Goal: Task Accomplishment & Management: Use online tool/utility

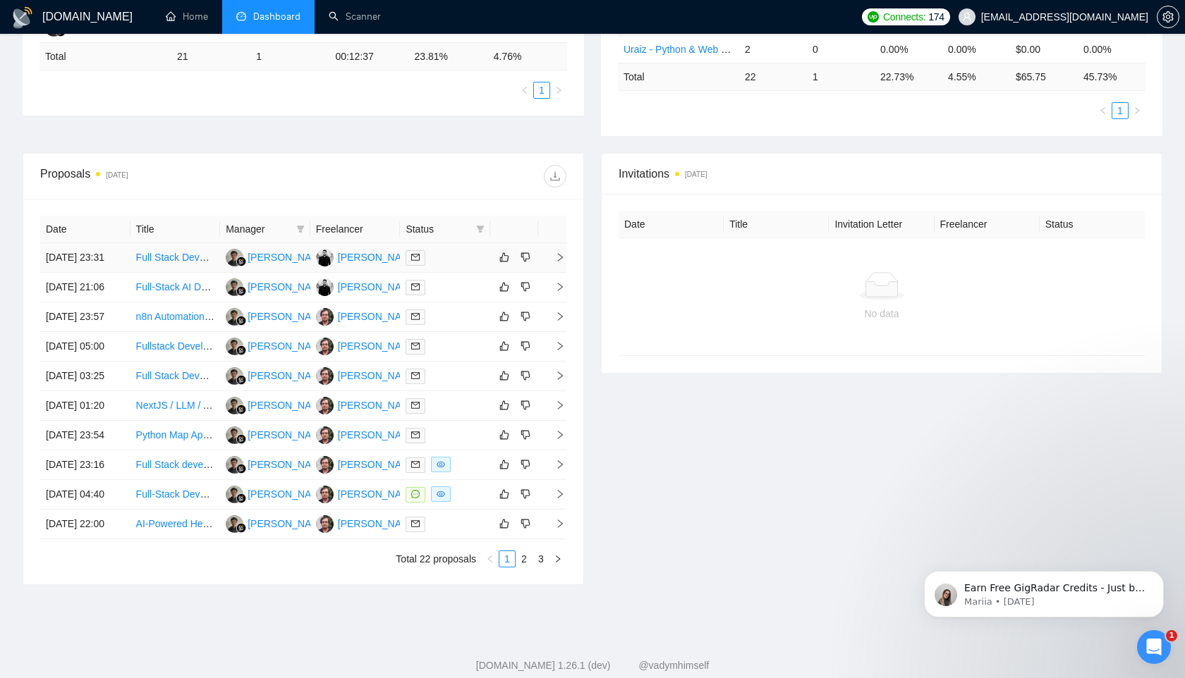
click at [269, 265] on div "[PERSON_NAME]" at bounding box center [288, 258] width 81 height 16
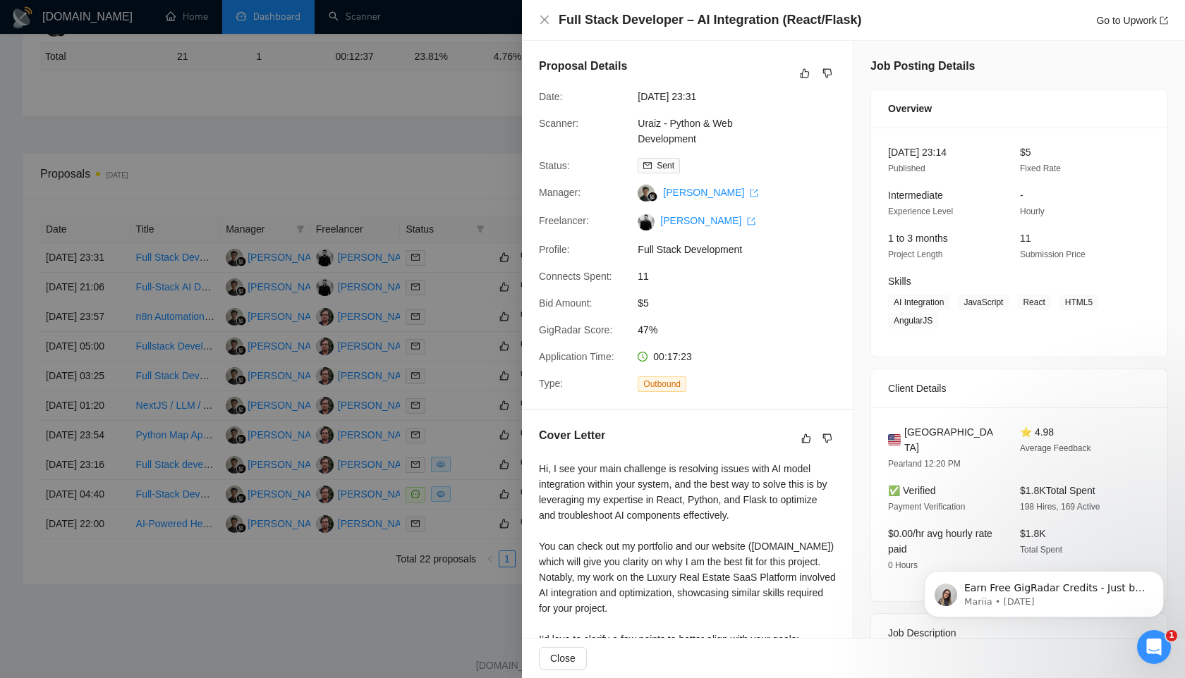
click at [401, 172] on div at bounding box center [592, 339] width 1185 height 678
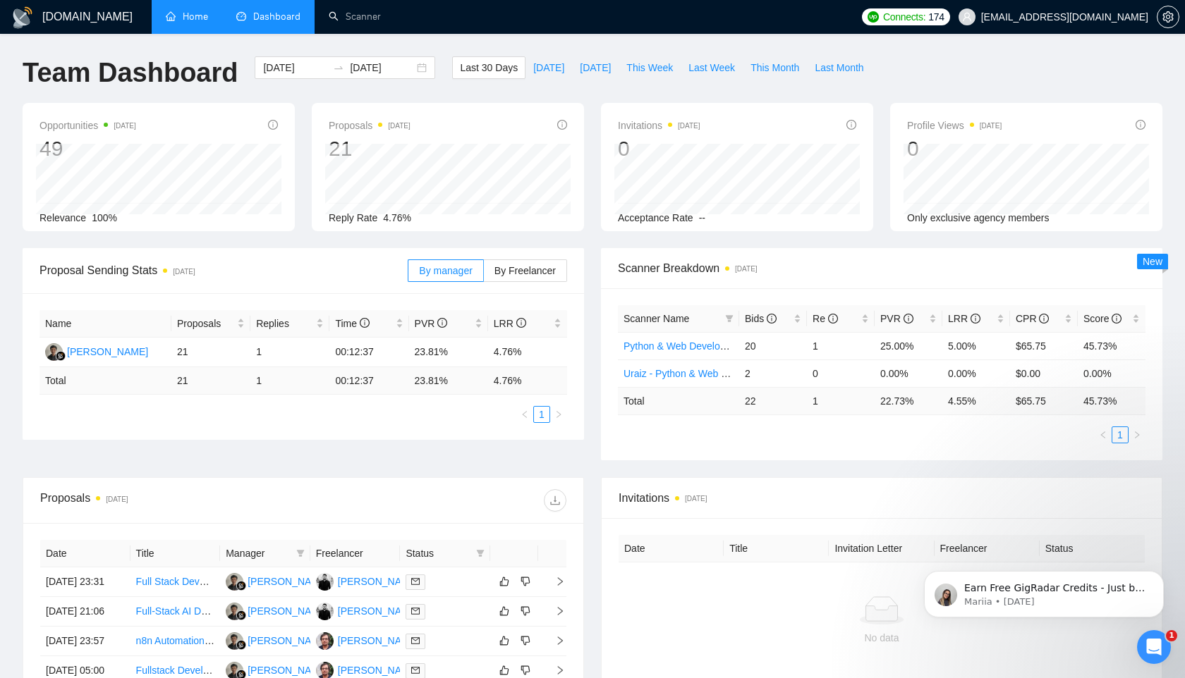
click at [183, 11] on link "Home" at bounding box center [187, 17] width 42 height 12
click at [183, 11] on body "GigRadar.io Home Dashboard Scanner Connects: 174 muzzammil@qbitminds.com Team D…" at bounding box center [592, 339] width 1185 height 678
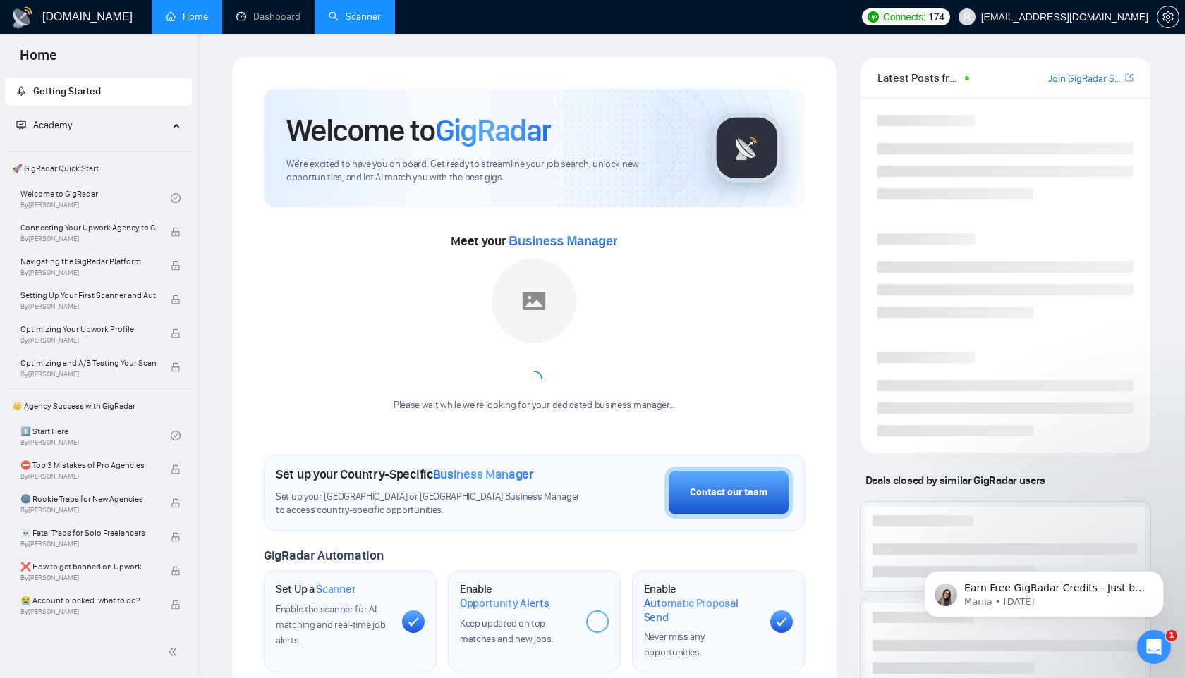
click at [343, 11] on link "Scanner" at bounding box center [355, 17] width 52 height 12
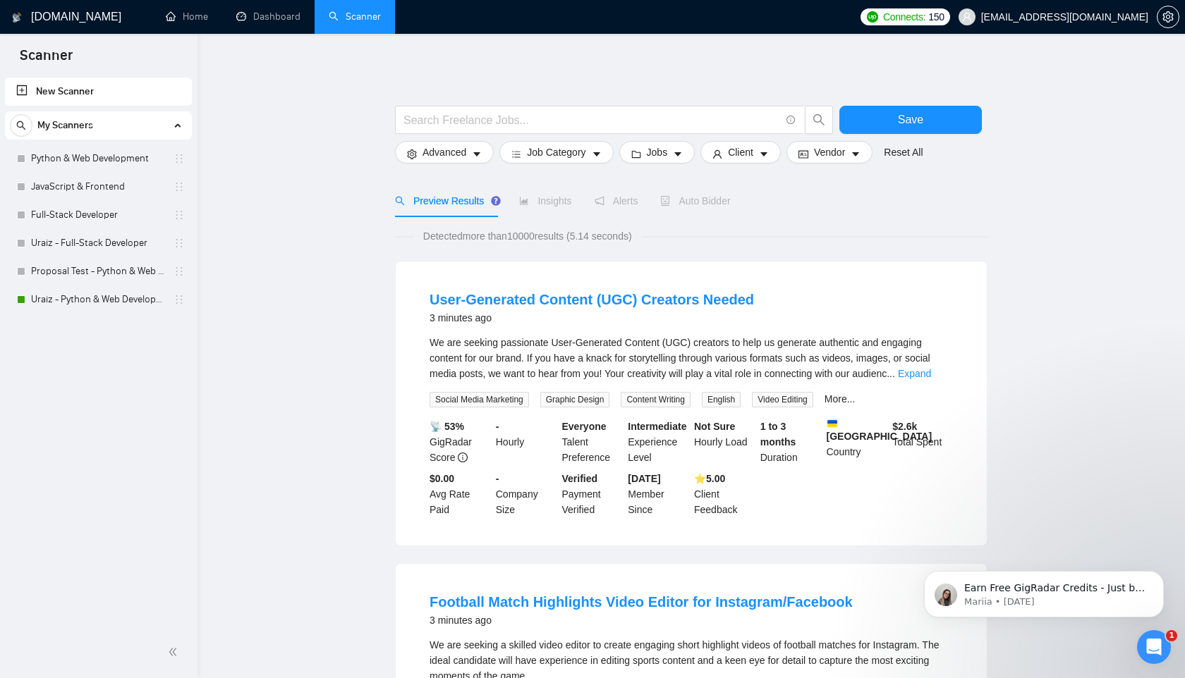
click at [717, 200] on span "Auto Bidder" at bounding box center [695, 200] width 70 height 11
click at [61, 300] on link "Uraiz - Python & Web Development" at bounding box center [98, 300] width 134 height 28
click at [61, 299] on link "Uraiz - Python & Web Development" at bounding box center [98, 300] width 134 height 28
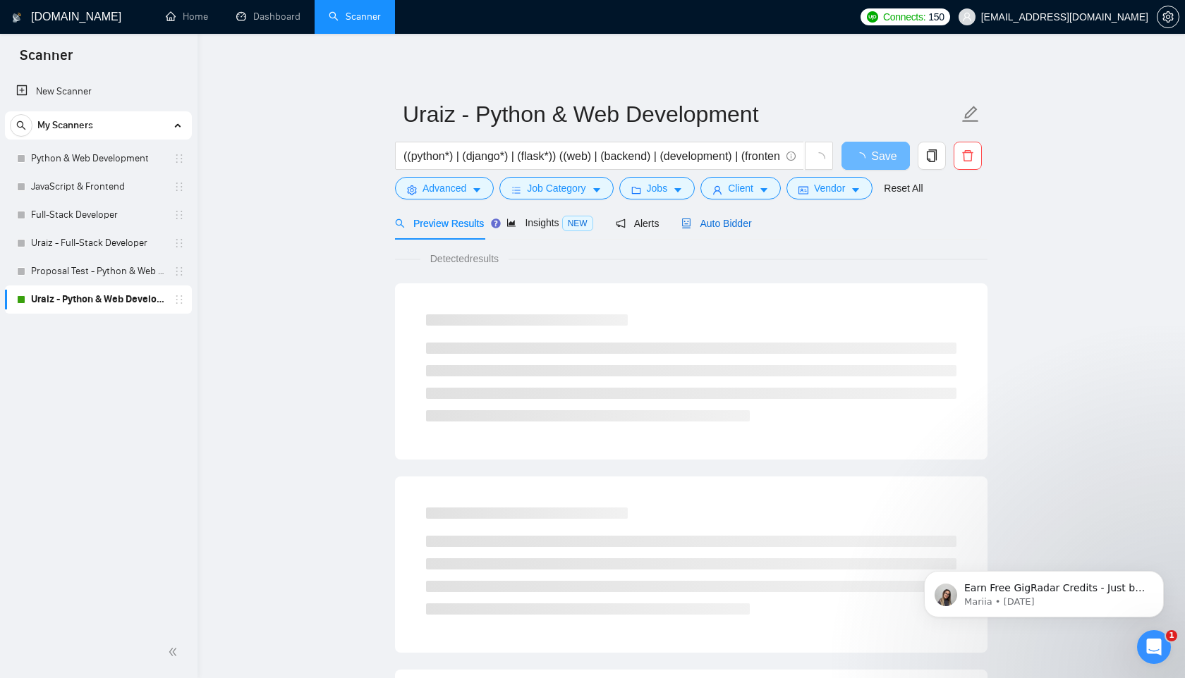
click at [720, 222] on span "Auto Bidder" at bounding box center [716, 223] width 70 height 11
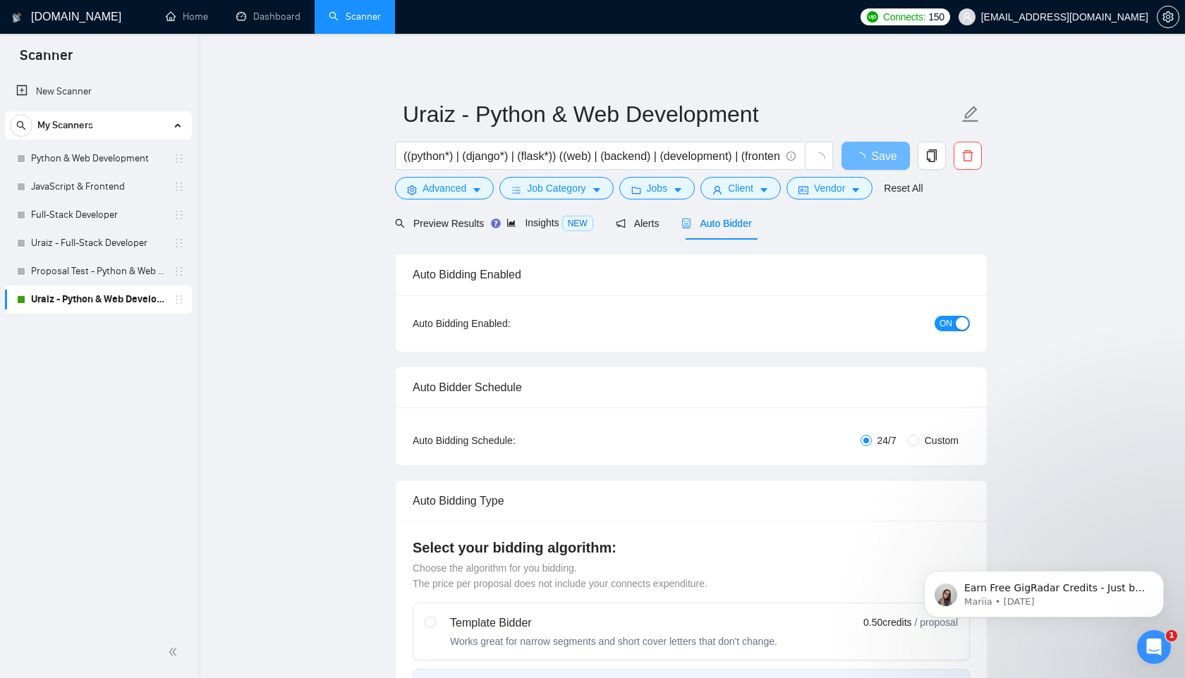
radio input "false"
radio input "true"
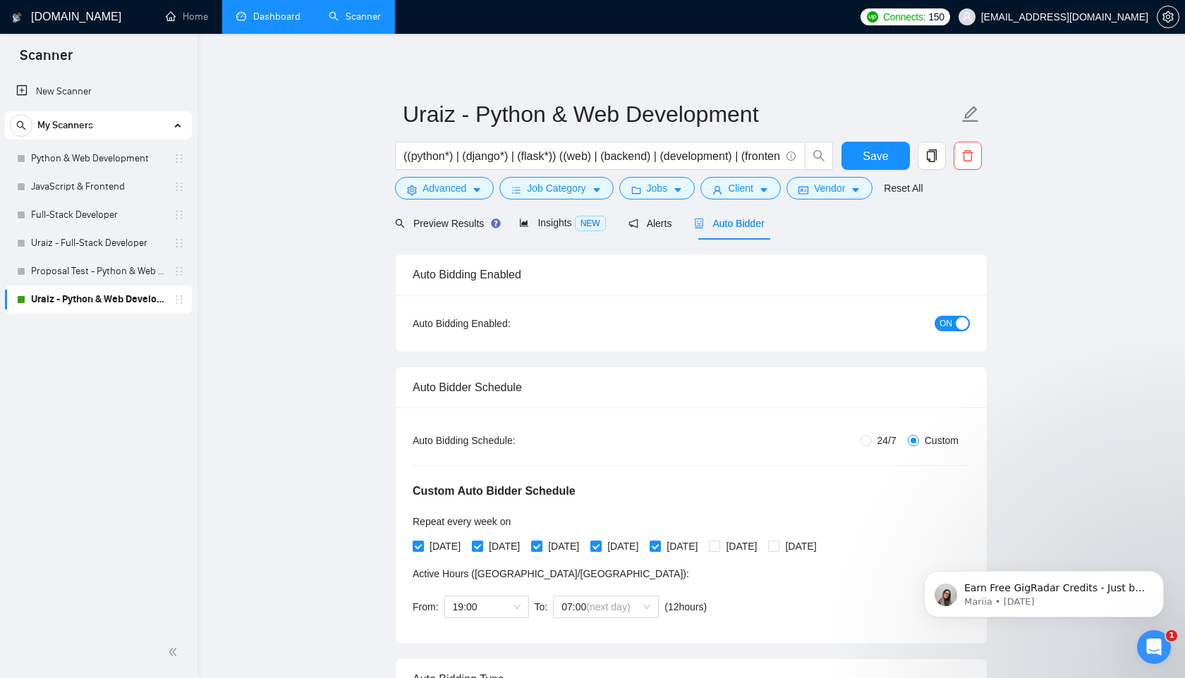
click at [270, 14] on link "Dashboard" at bounding box center [268, 17] width 64 height 12
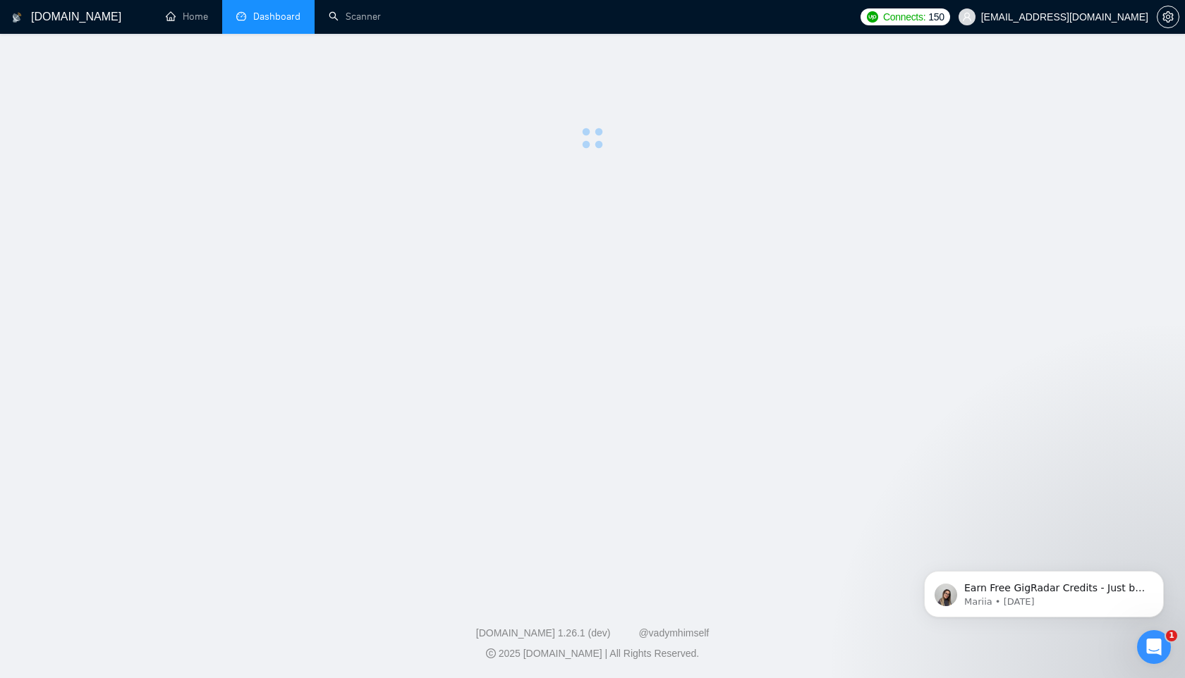
click at [270, 14] on span "Dashboard" at bounding box center [276, 17] width 47 height 12
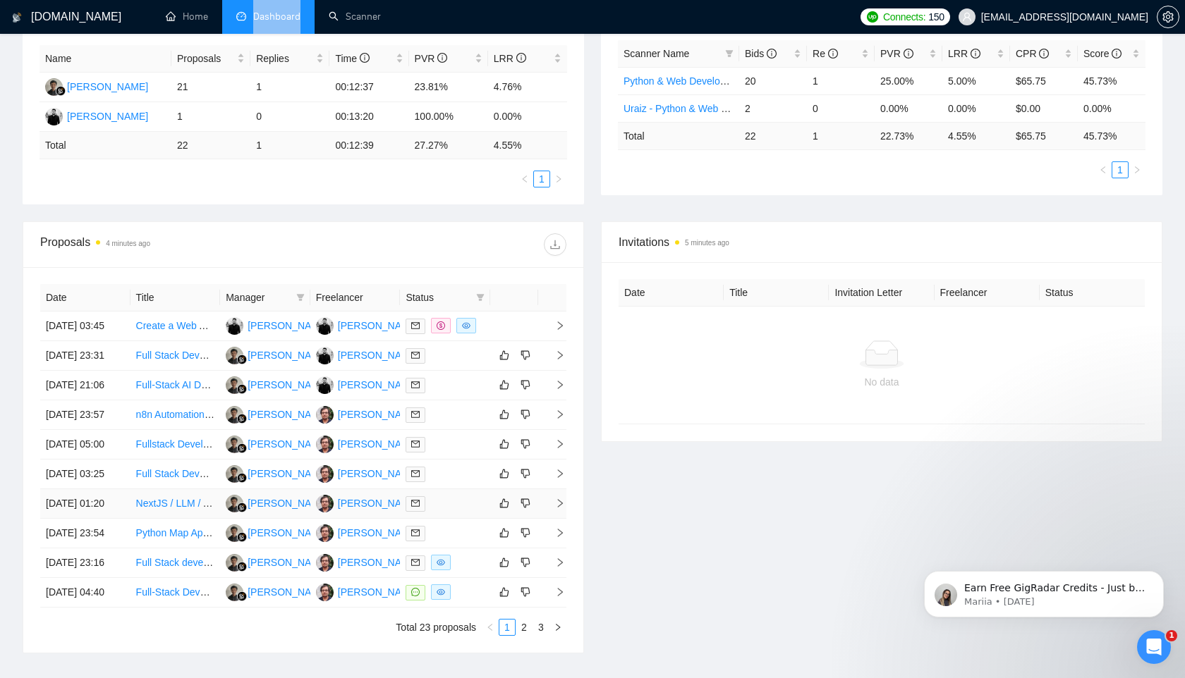
scroll to position [346, 0]
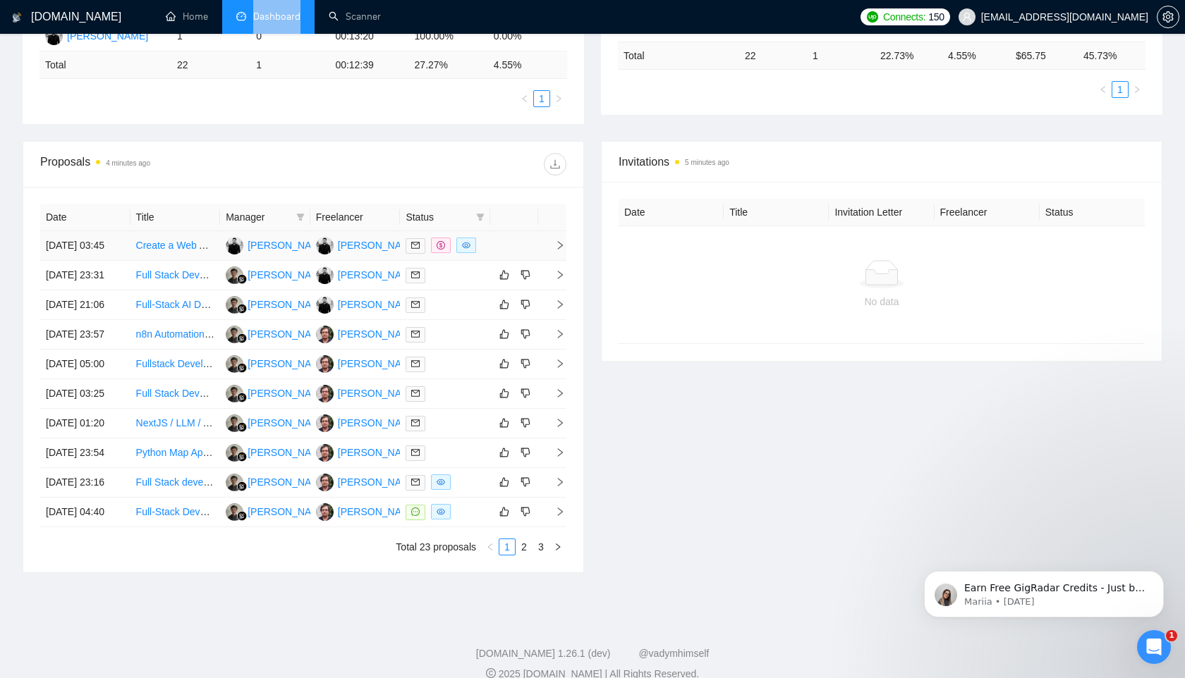
click at [161, 251] on link "Create a Web App for Managing Drop-In Hockey with Group Invites & Fees" at bounding box center [300, 245] width 328 height 11
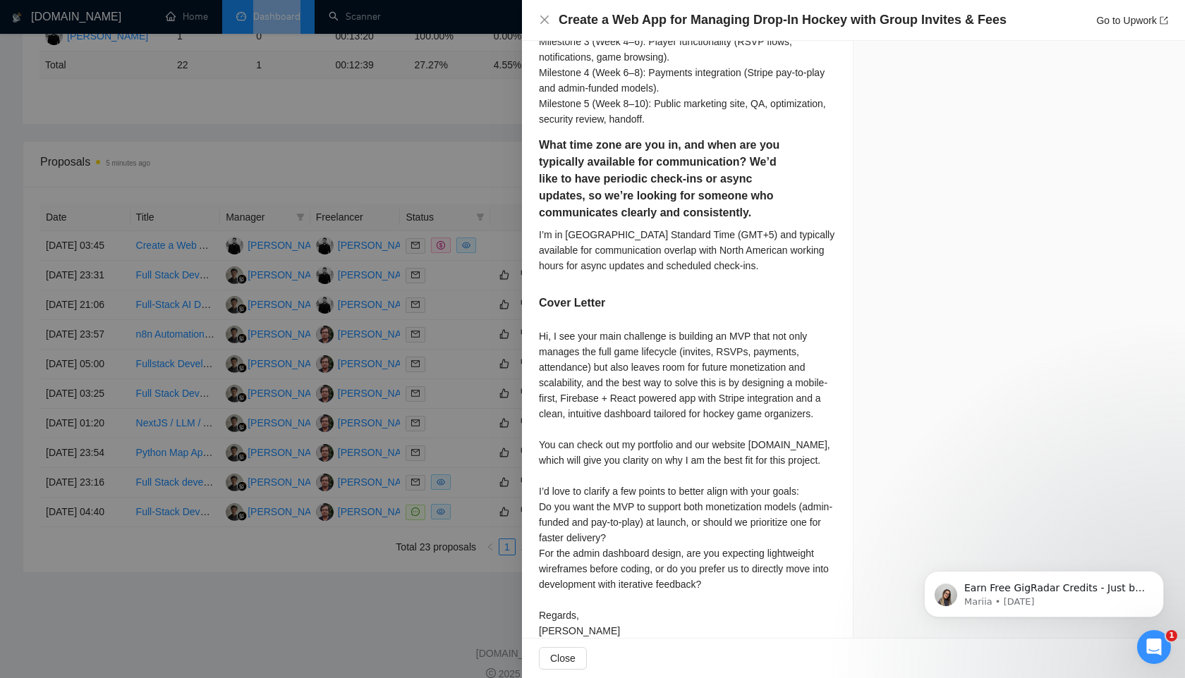
scroll to position [1145, 0]
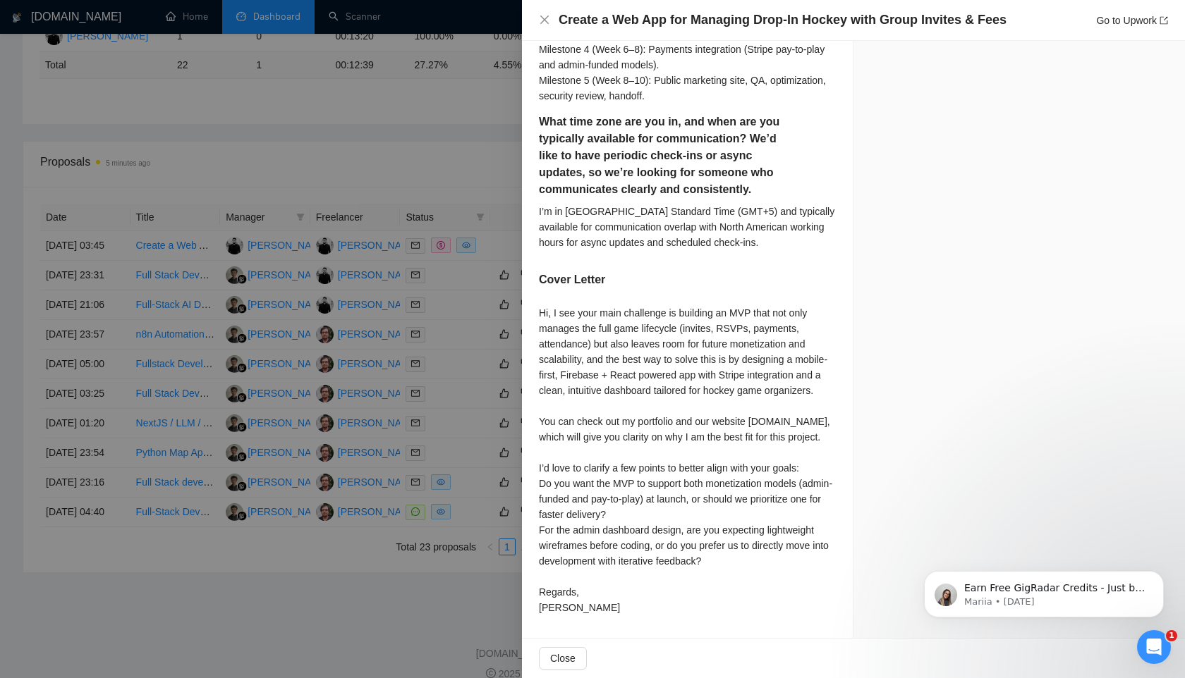
click at [471, 386] on div at bounding box center [592, 339] width 1185 height 678
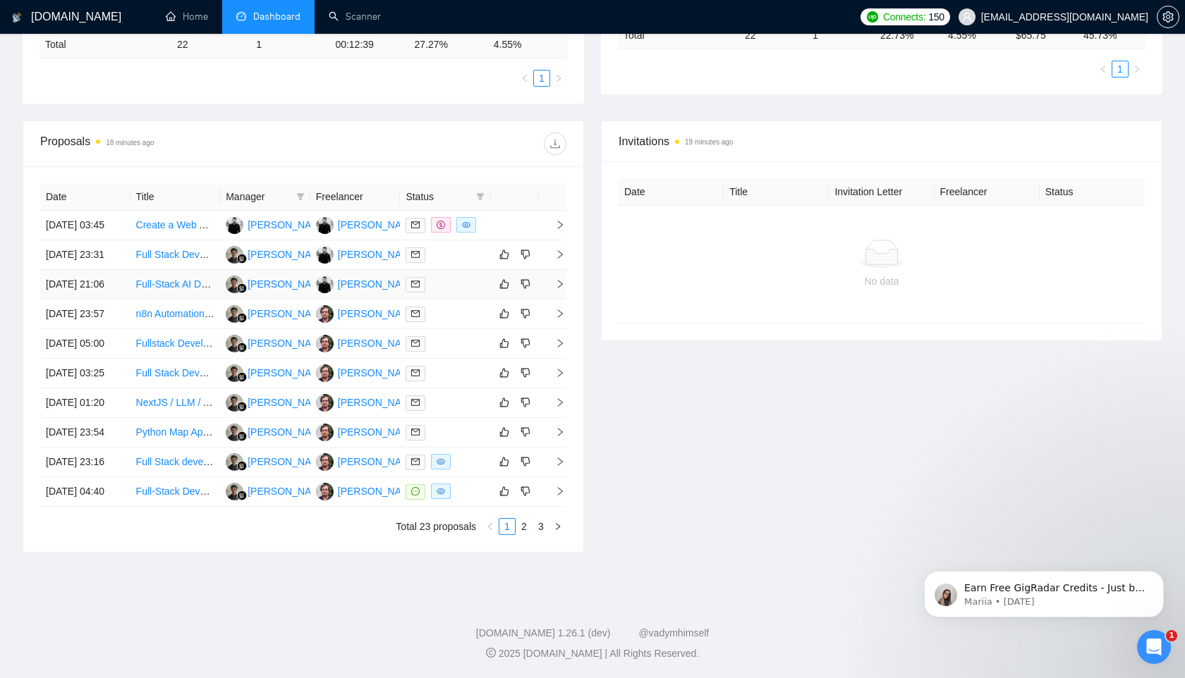
scroll to position [393, 0]
click at [164, 219] on link "Create a Web App for Managing Drop-In Hockey with Group Invites & Fees" at bounding box center [300, 224] width 328 height 11
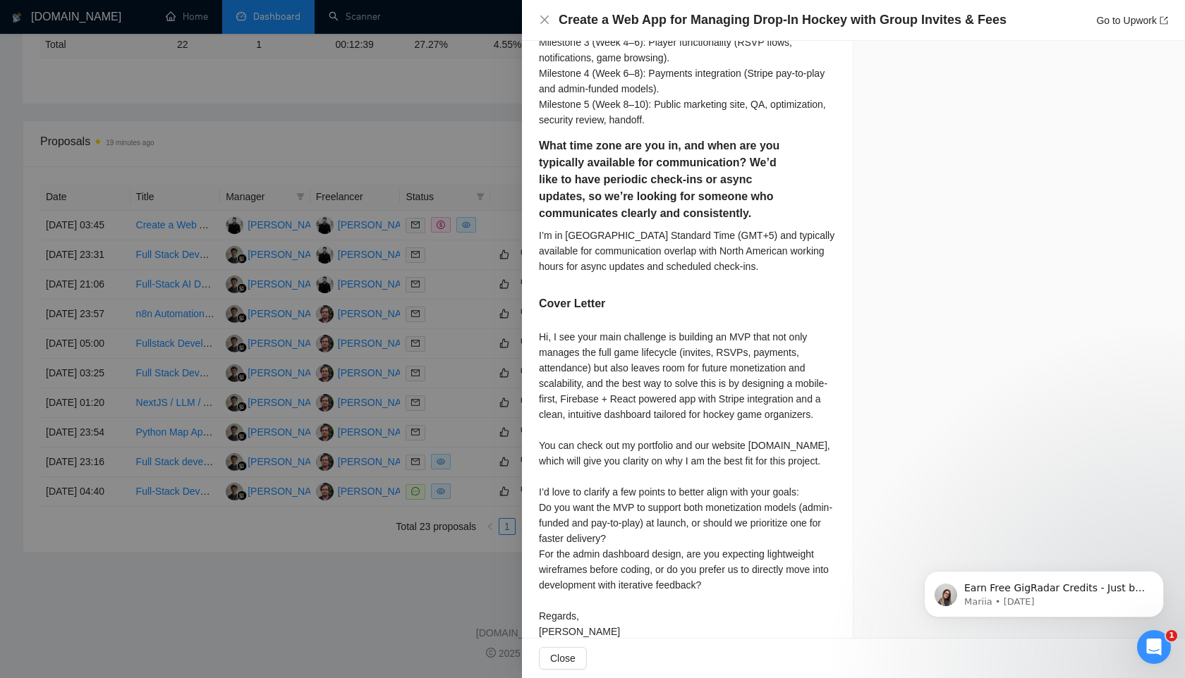
scroll to position [1145, 0]
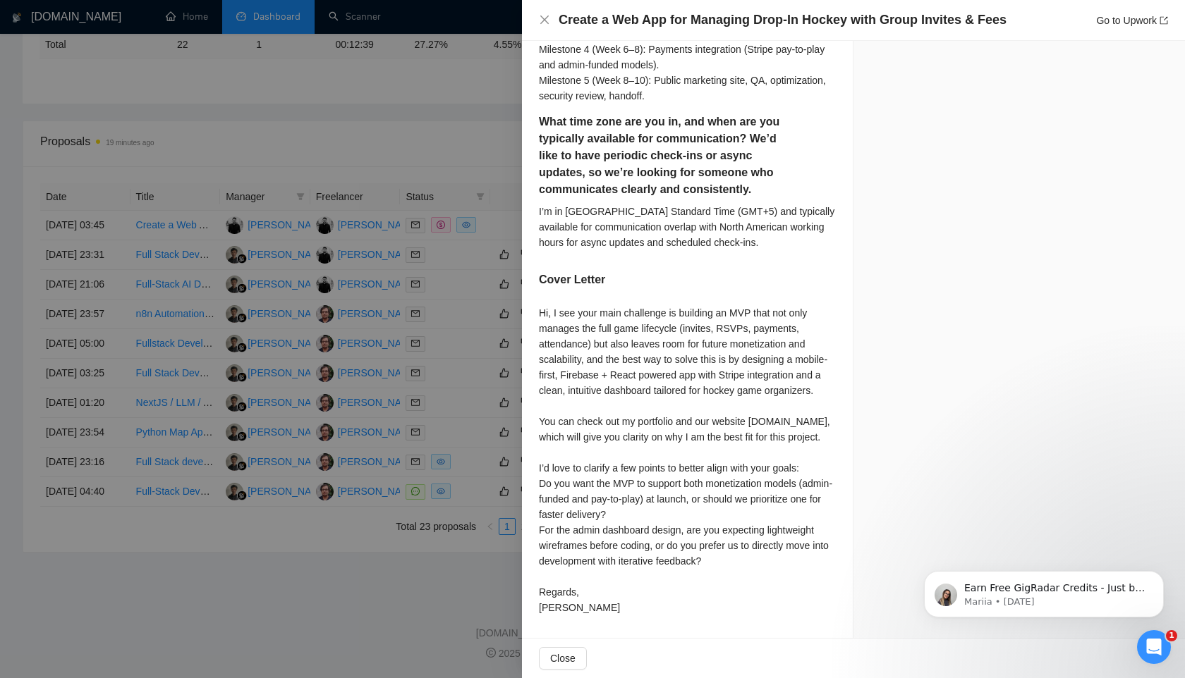
click at [769, 422] on div "Hi, I see your main challenge is building an MVP that not only manages the full…" at bounding box center [687, 460] width 297 height 310
click at [465, 387] on div at bounding box center [592, 339] width 1185 height 678
